Goal: Use online tool/utility: Utilize a website feature to perform a specific function

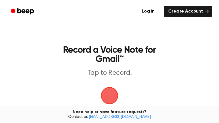
click at [112, 93] on span "button" at bounding box center [110, 96] width 16 height 16
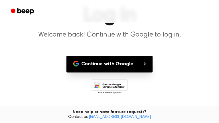
scroll to position [43, 0]
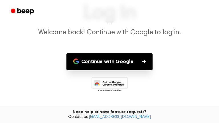
click at [131, 61] on button "Continue with Google" at bounding box center [109, 61] width 86 height 17
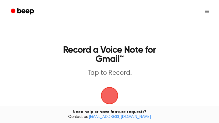
click at [115, 88] on span "button" at bounding box center [110, 96] width 16 height 16
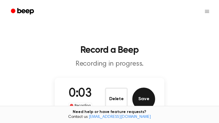
click at [141, 100] on button "Save" at bounding box center [143, 99] width 23 height 23
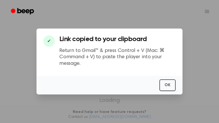
scroll to position [0, 0]
click at [171, 83] on button "OK" at bounding box center [167, 85] width 16 height 12
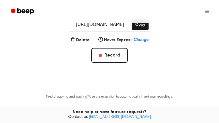
scroll to position [101, 0]
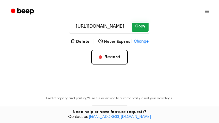
click at [141, 30] on button "Copy" at bounding box center [140, 26] width 17 height 11
